Goal: Find contact information: Find contact information

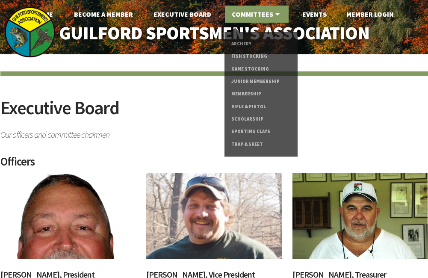
click at [275, 11] on icon at bounding box center [277, 14] width 9 height 7
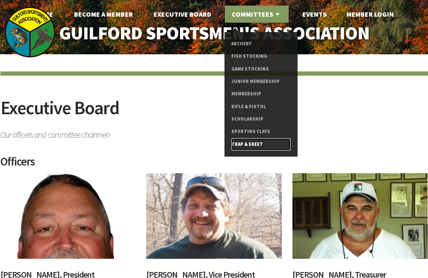
click at [241, 146] on link "Trap & Skeet" at bounding box center [260, 144] width 59 height 12
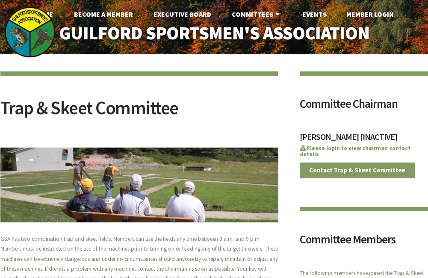
scroll to position [43, 0]
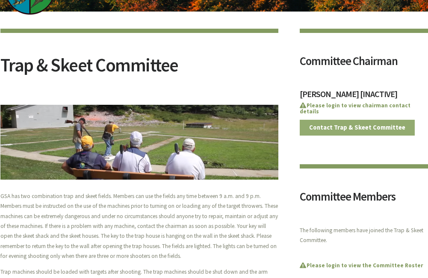
click at [338, 120] on link "Contact Trap & Skeet Committee" at bounding box center [357, 128] width 115 height 16
